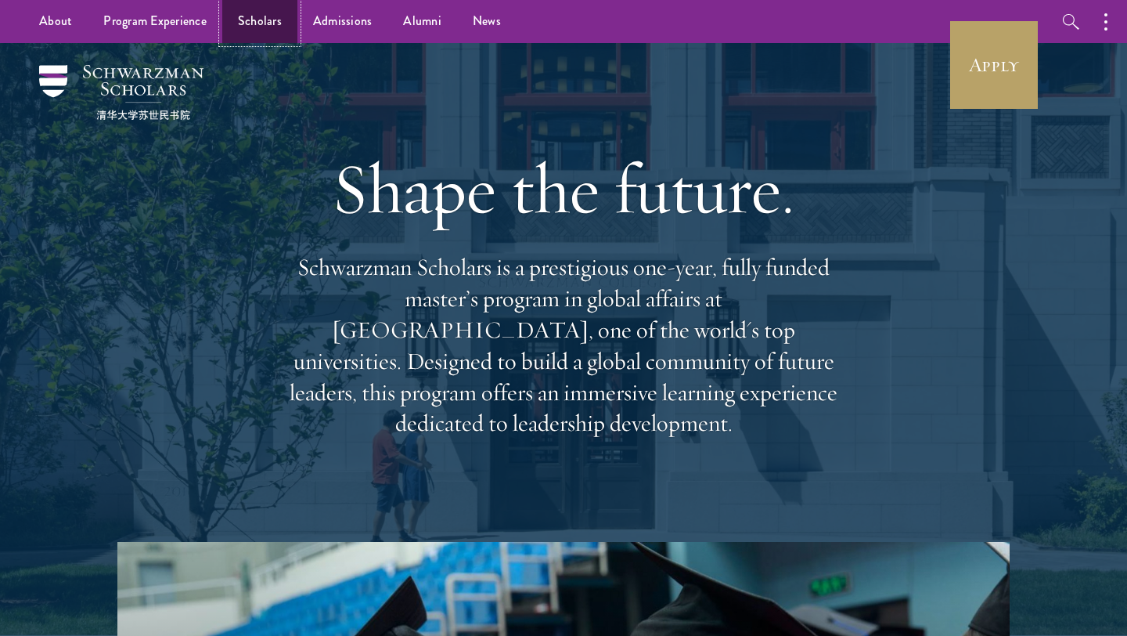
click at [248, 31] on link "Scholars" at bounding box center [259, 21] width 75 height 43
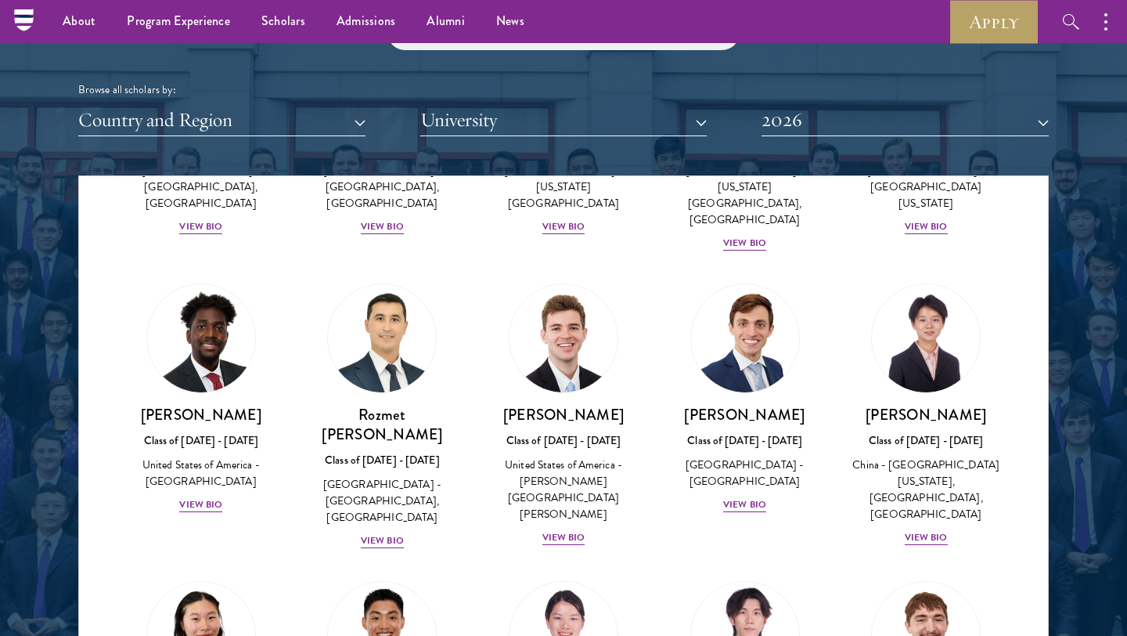
scroll to position [7154, 0]
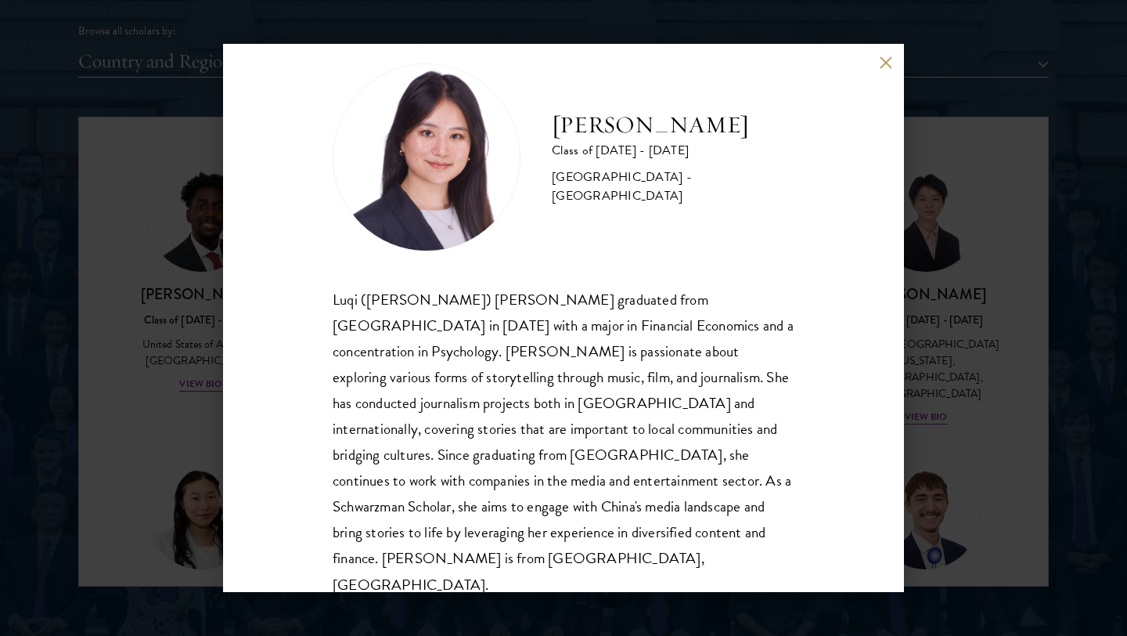
scroll to position [1963, 0]
click at [546, 489] on div "Luqi ([PERSON_NAME]) [PERSON_NAME] graduated from [GEOGRAPHIC_DATA] in [DATE] w…" at bounding box center [564, 442] width 462 height 311
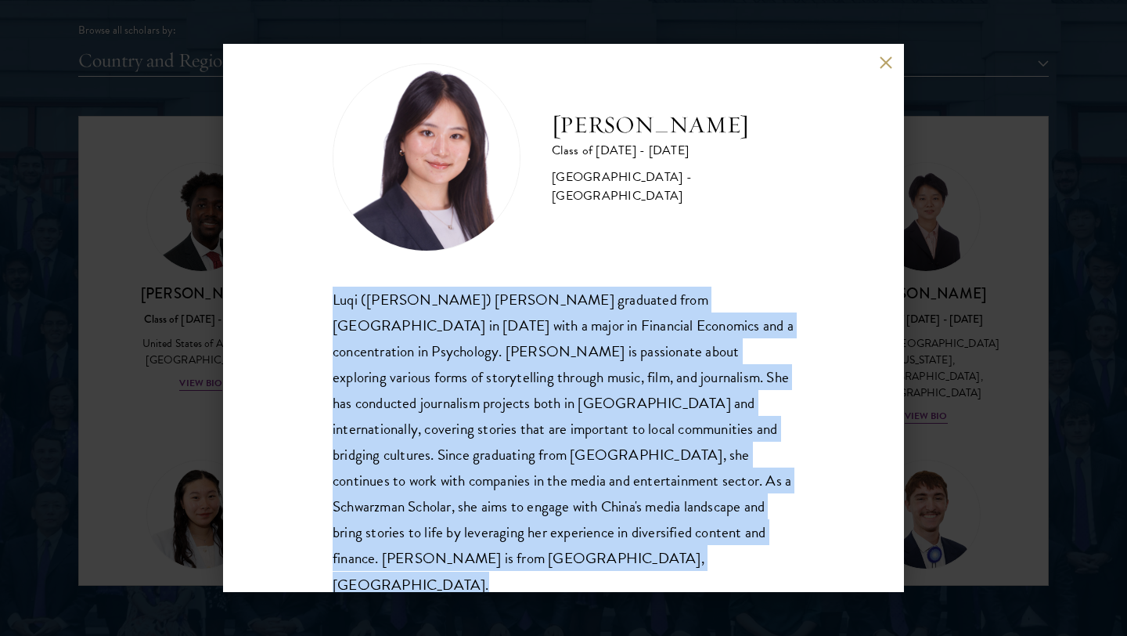
click at [546, 489] on div "Luqi ([PERSON_NAME]) [PERSON_NAME] graduated from [GEOGRAPHIC_DATA] in [DATE] w…" at bounding box center [564, 442] width 462 height 311
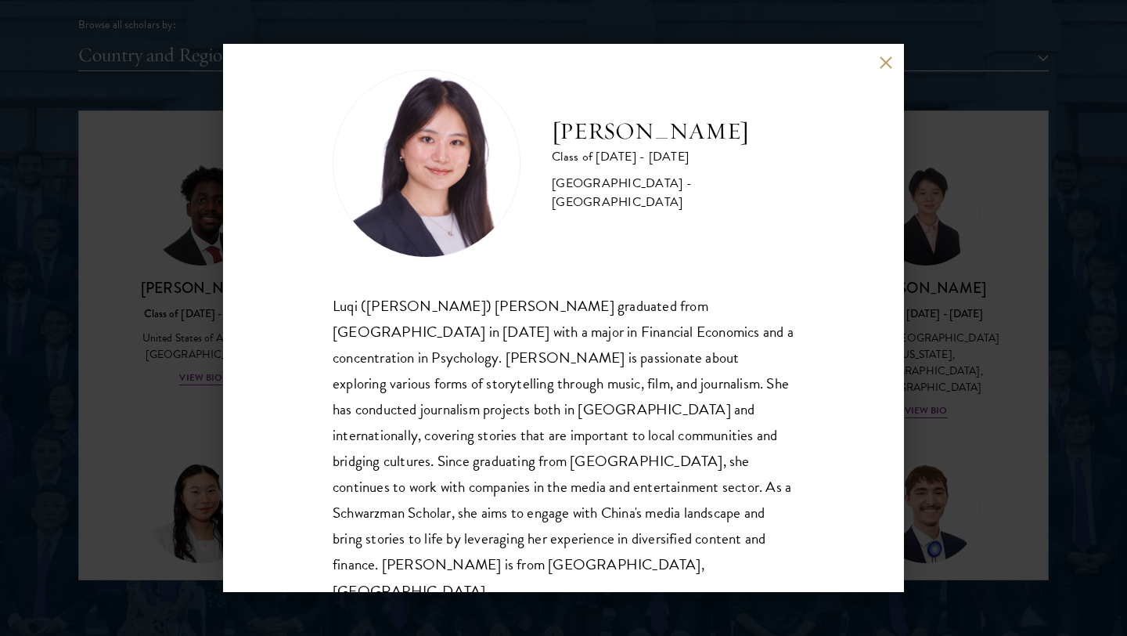
scroll to position [0, 0]
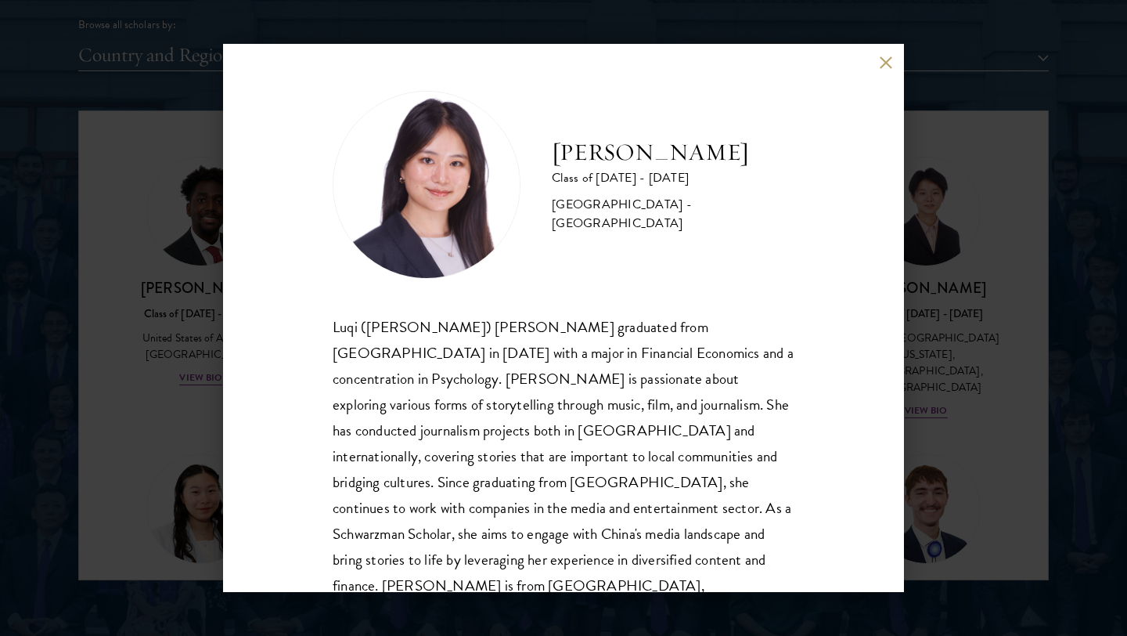
click at [428, 191] on img at bounding box center [427, 185] width 188 height 188
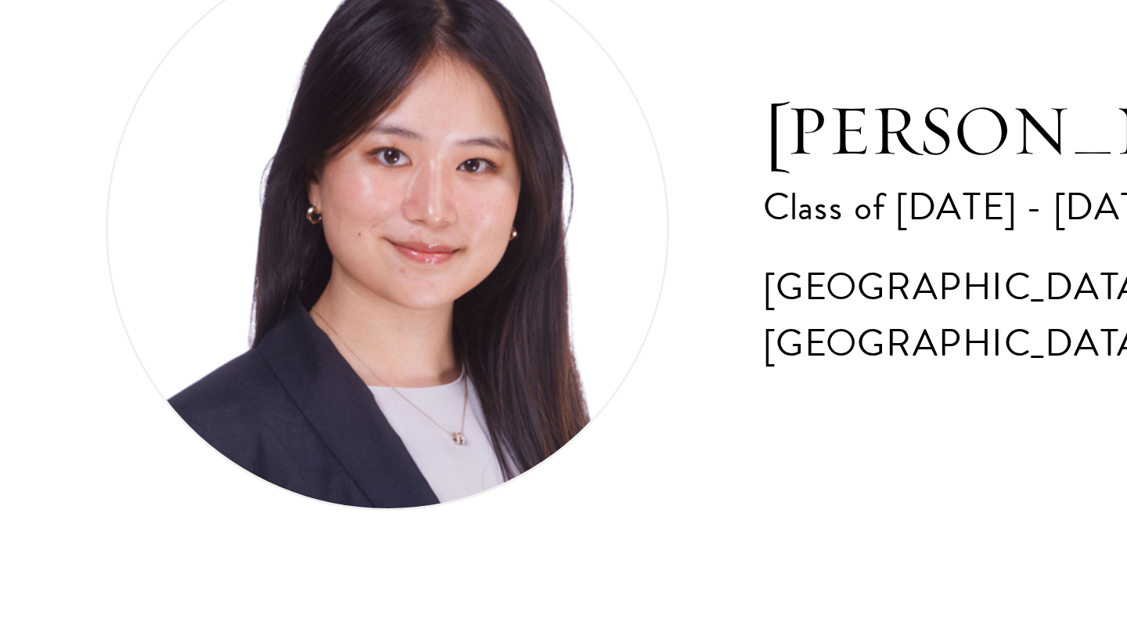
scroll to position [1957, 0]
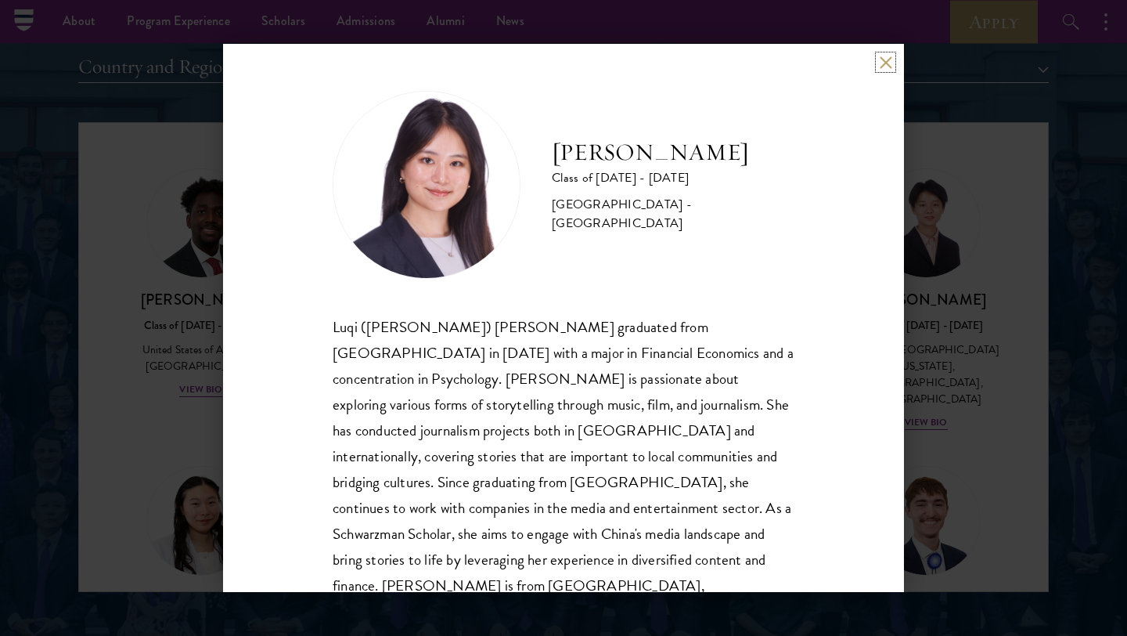
click at [884, 60] on button at bounding box center [885, 62] width 13 height 13
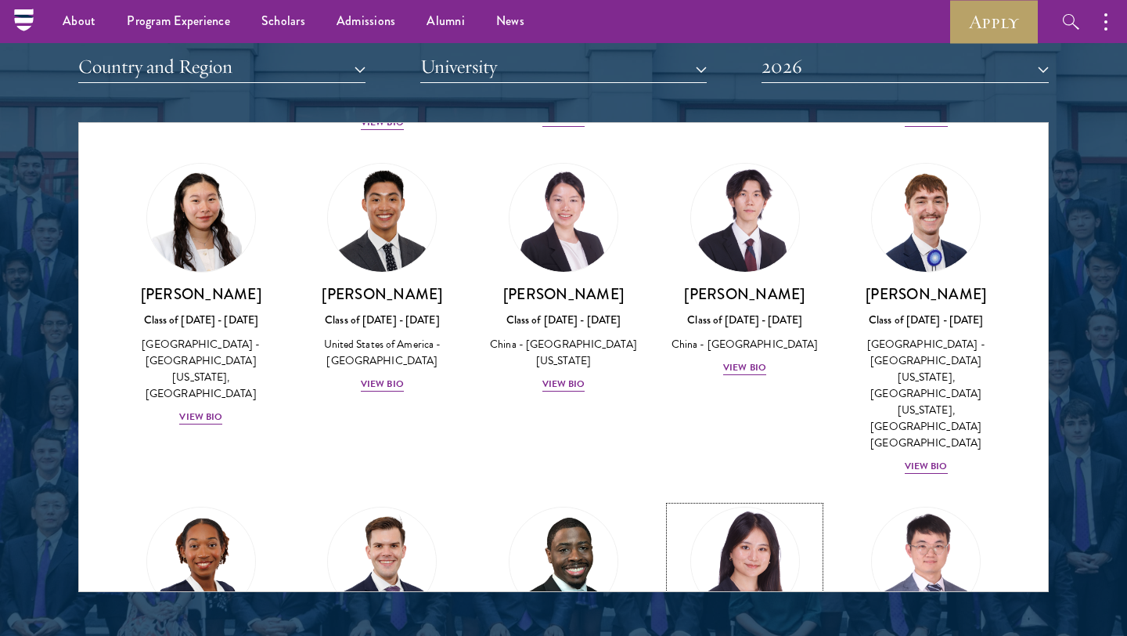
scroll to position [7459, 0]
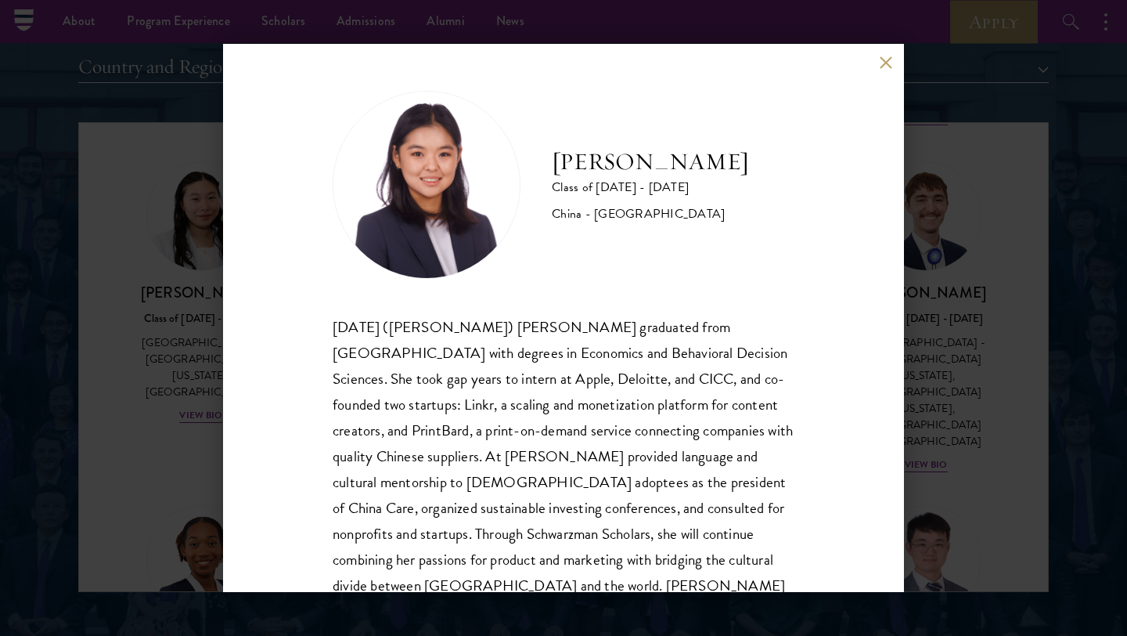
scroll to position [53, 0]
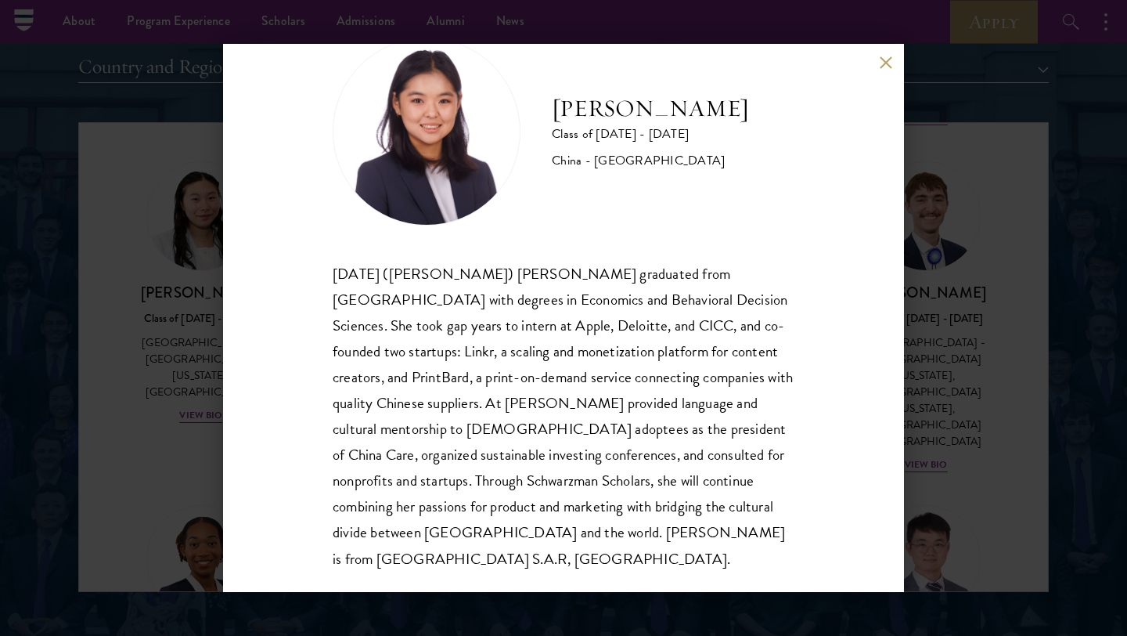
click at [1001, 264] on div "[PERSON_NAME] Class of [DATE] - [DATE] [GEOGRAPHIC_DATA] - [GEOGRAPHIC_DATA] [D…" at bounding box center [563, 318] width 1127 height 636
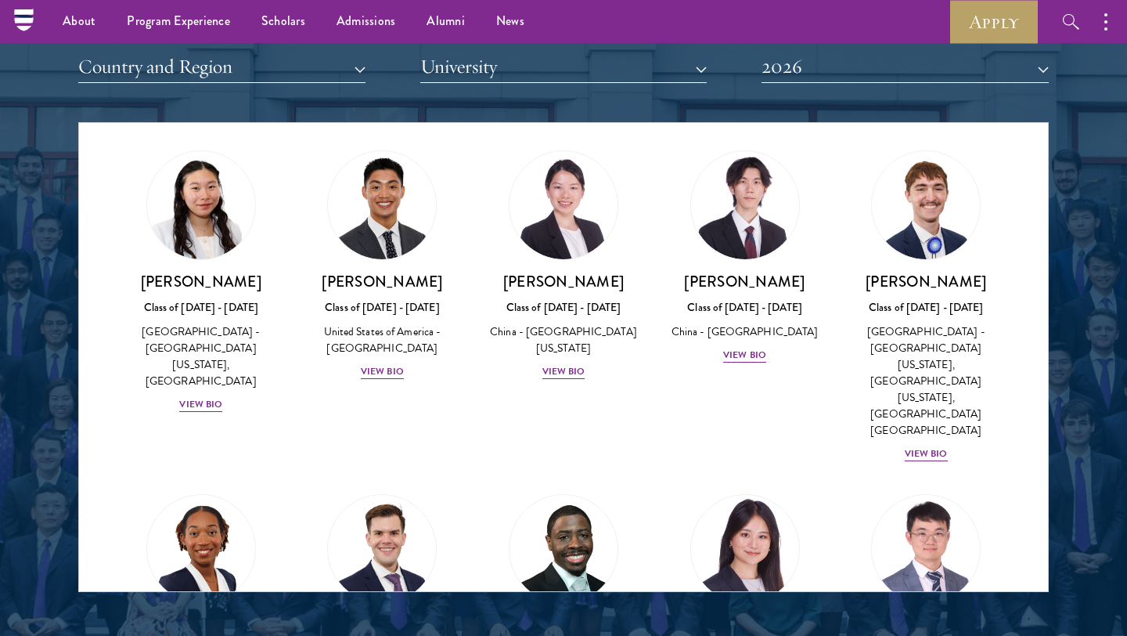
scroll to position [7475, 0]
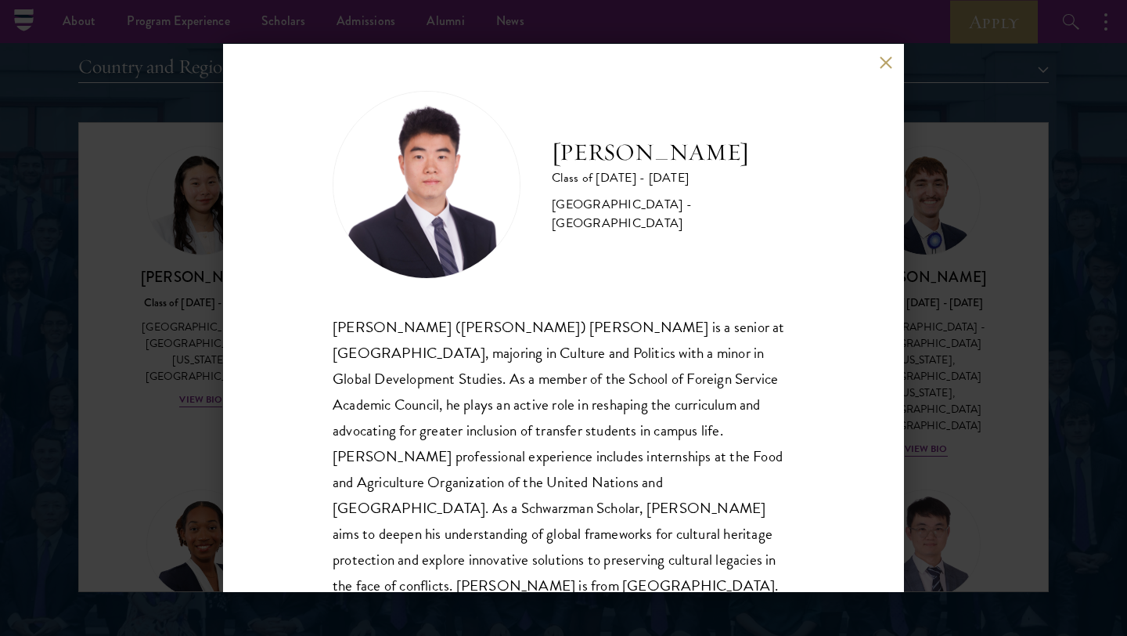
scroll to position [27, 0]
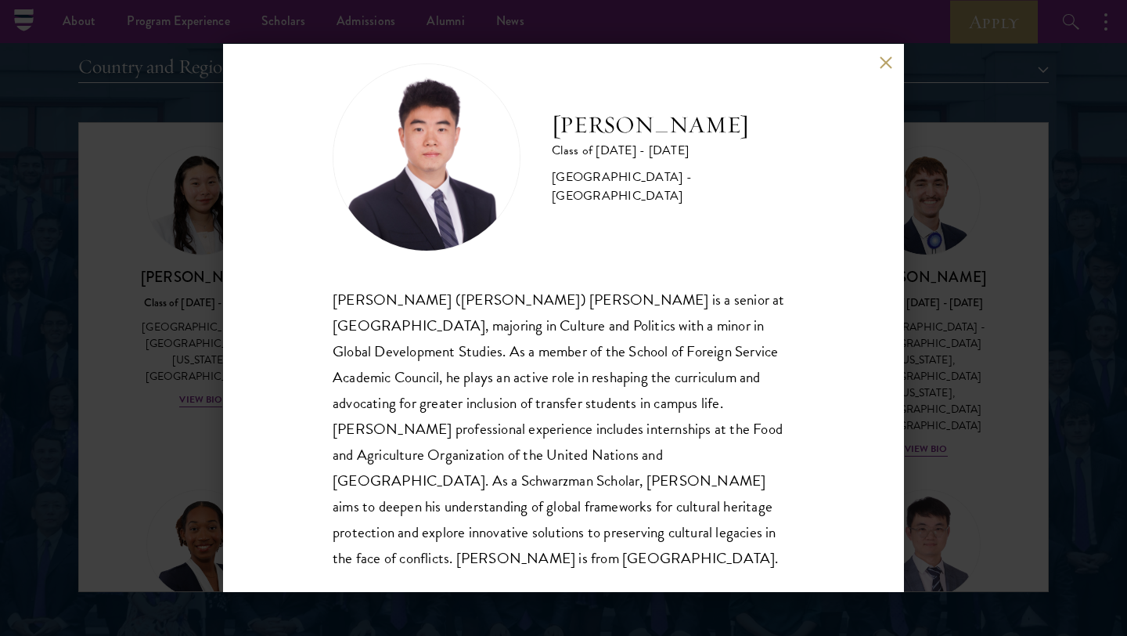
click at [998, 342] on div "[PERSON_NAME] Class of [DATE] - [DATE] [GEOGRAPHIC_DATA] - [GEOGRAPHIC_DATA] [P…" at bounding box center [563, 318] width 1127 height 636
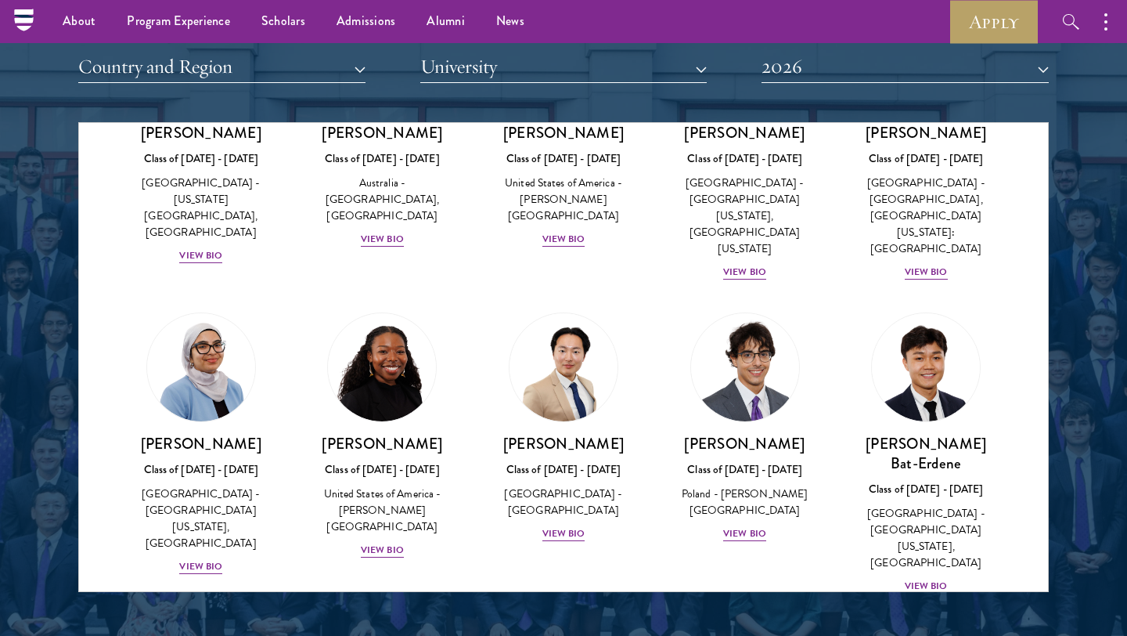
scroll to position [1210, 0]
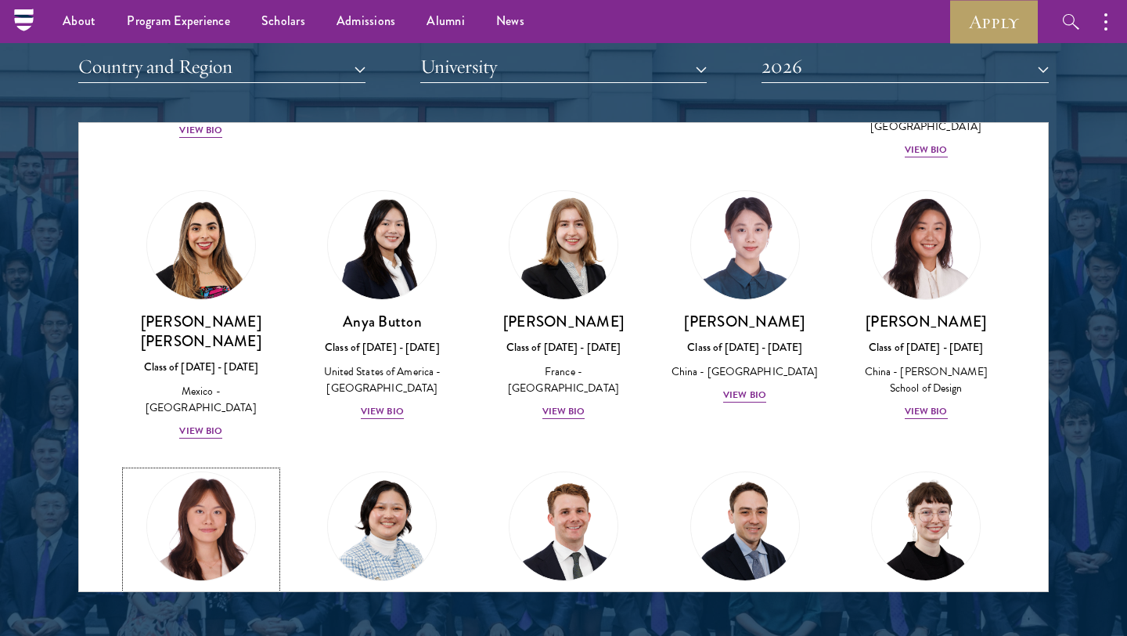
click at [161, 467] on img at bounding box center [201, 526] width 119 height 119
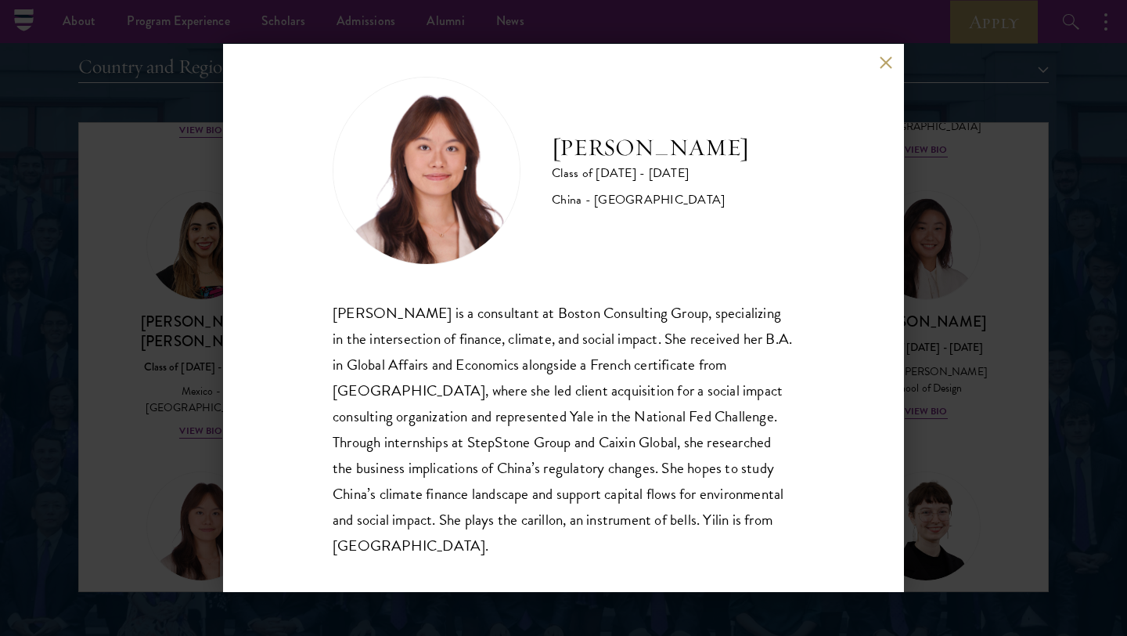
scroll to position [16, 0]
